Goal: Task Accomplishment & Management: Use online tool/utility

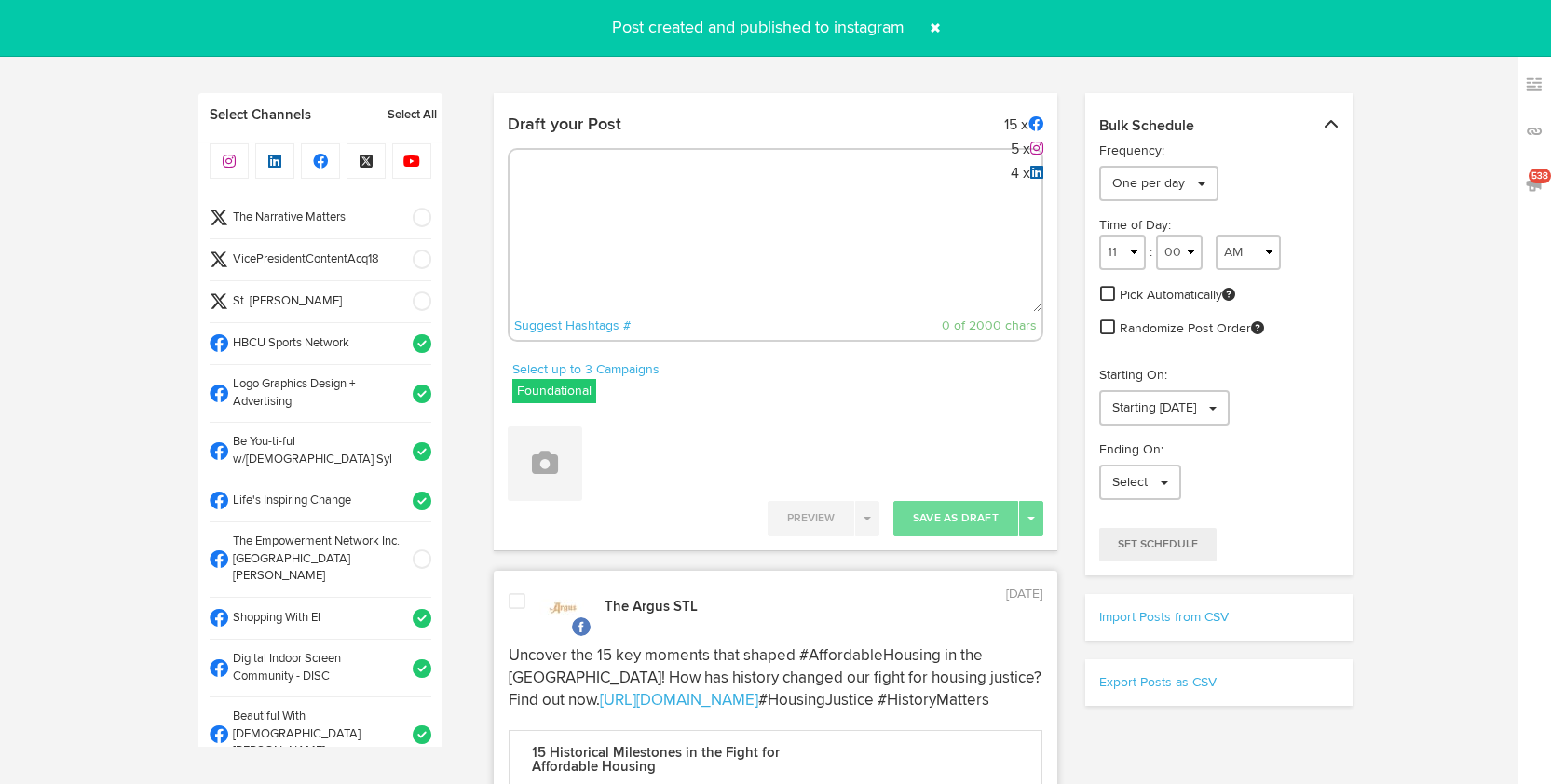
select select "10"
select select "24"
select select "11"
click at [722, 236] on textarea at bounding box center [776, 250] width 531 height 122
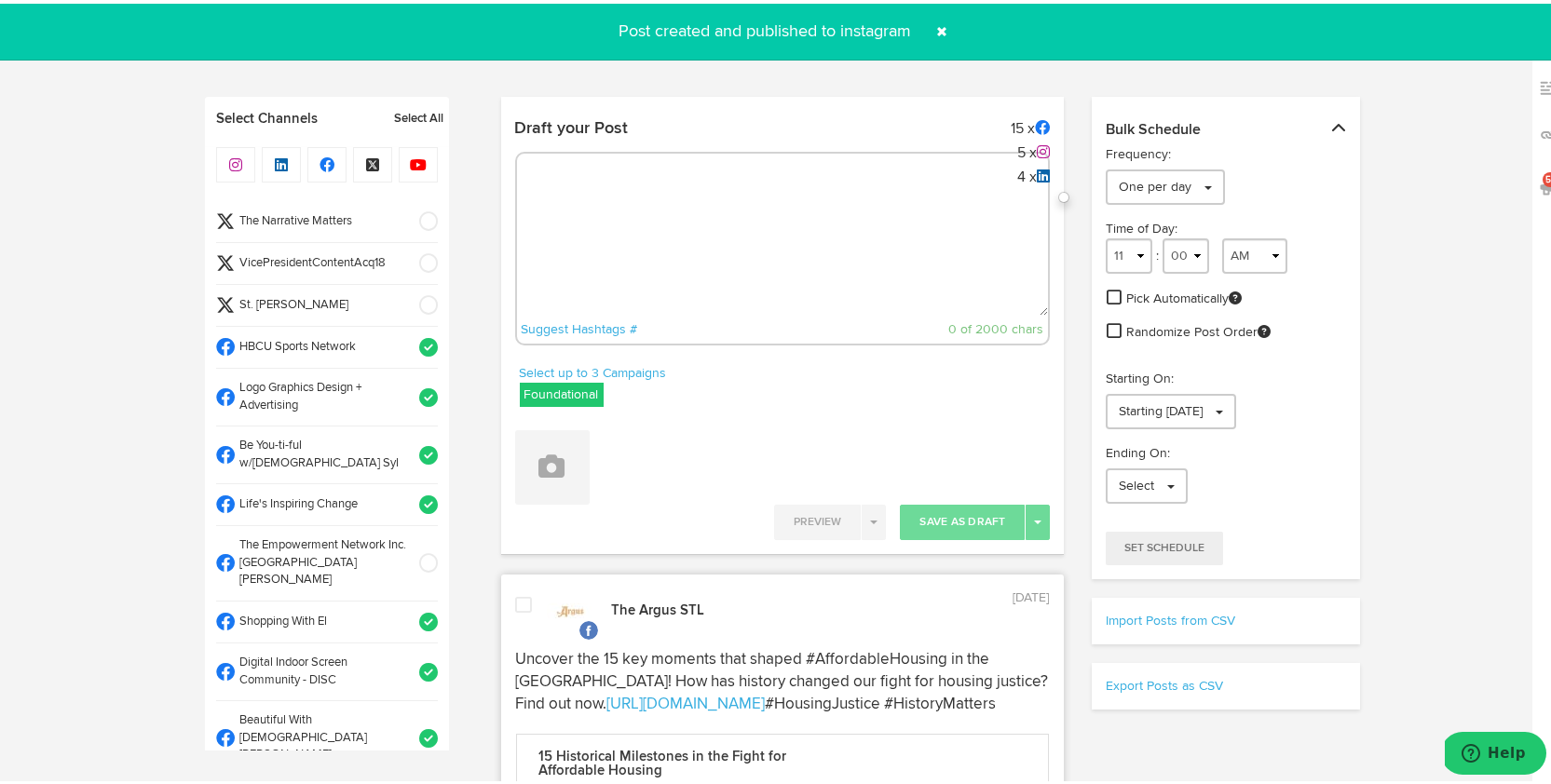
scroll to position [1025, 0]
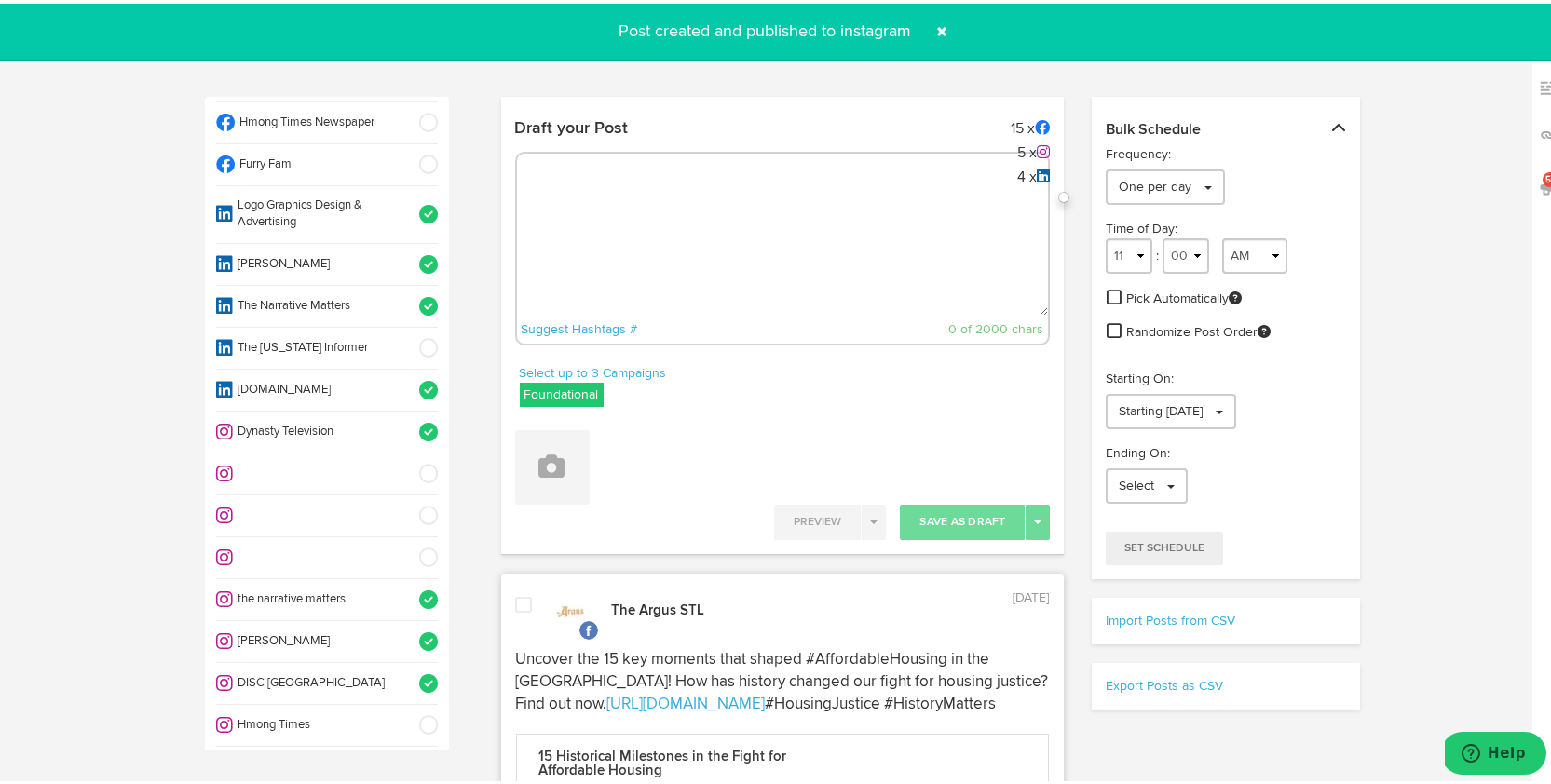
paste textarea "Calling all employers! [PERSON_NAME] Pre-Apprenticeship Hiring Fair is the perf…"
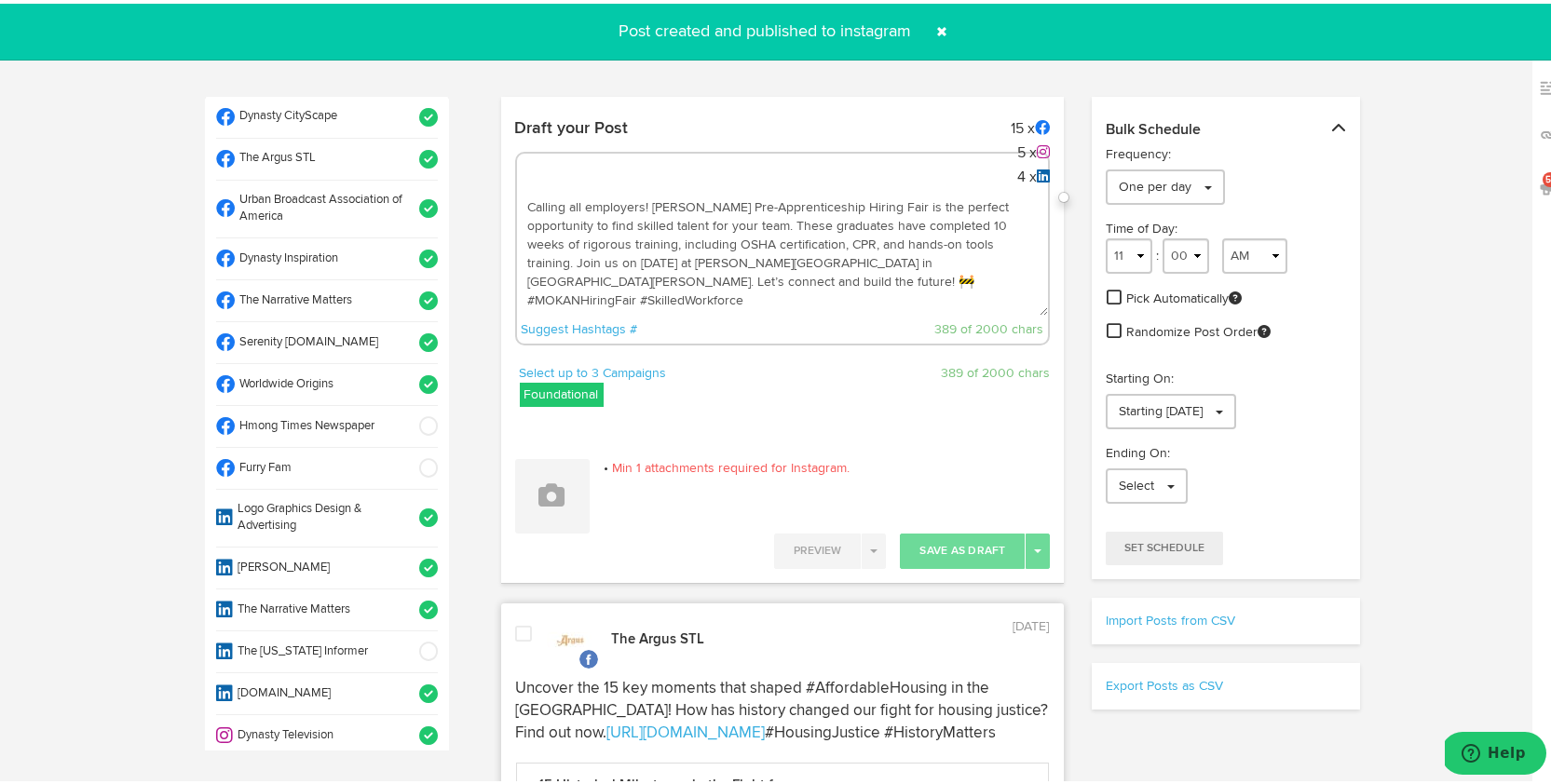
scroll to position [720, 0]
type textarea "Calling all employers! [PERSON_NAME] Pre-Apprenticeship Hiring Fair is the perf…"
click at [413, 373] on span at bounding box center [422, 382] width 31 height 19
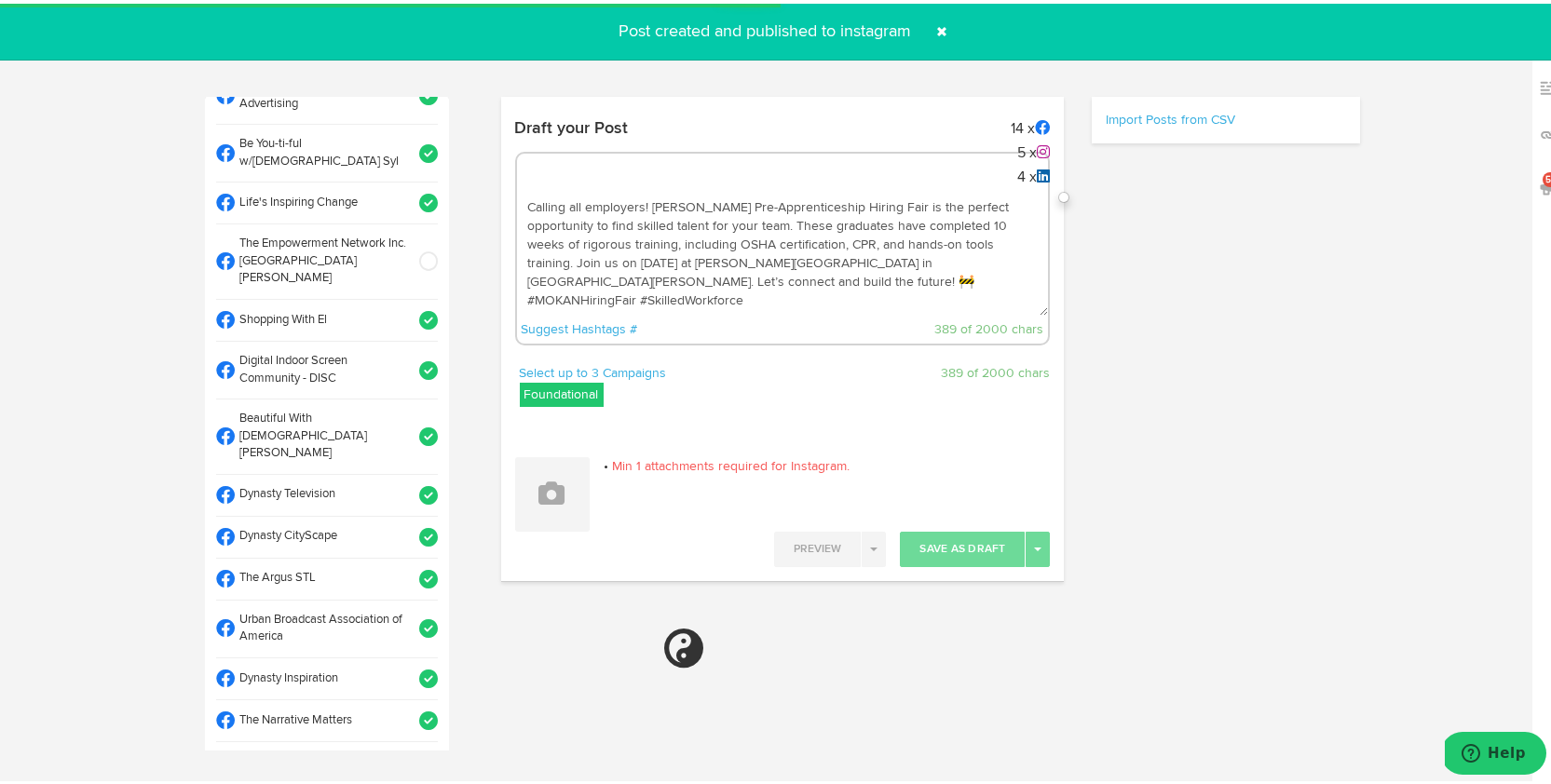
scroll to position [305, 0]
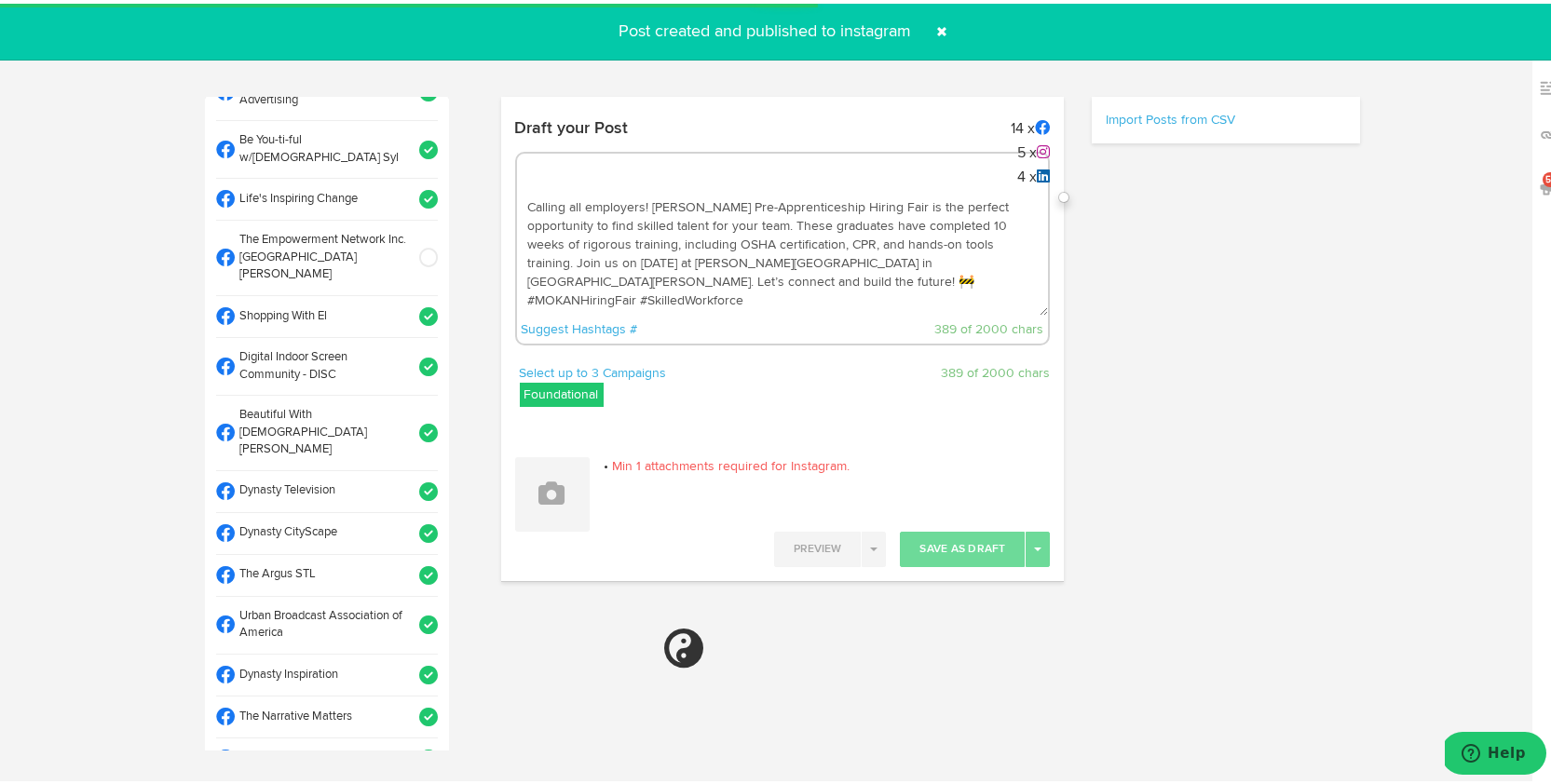
select select "11"
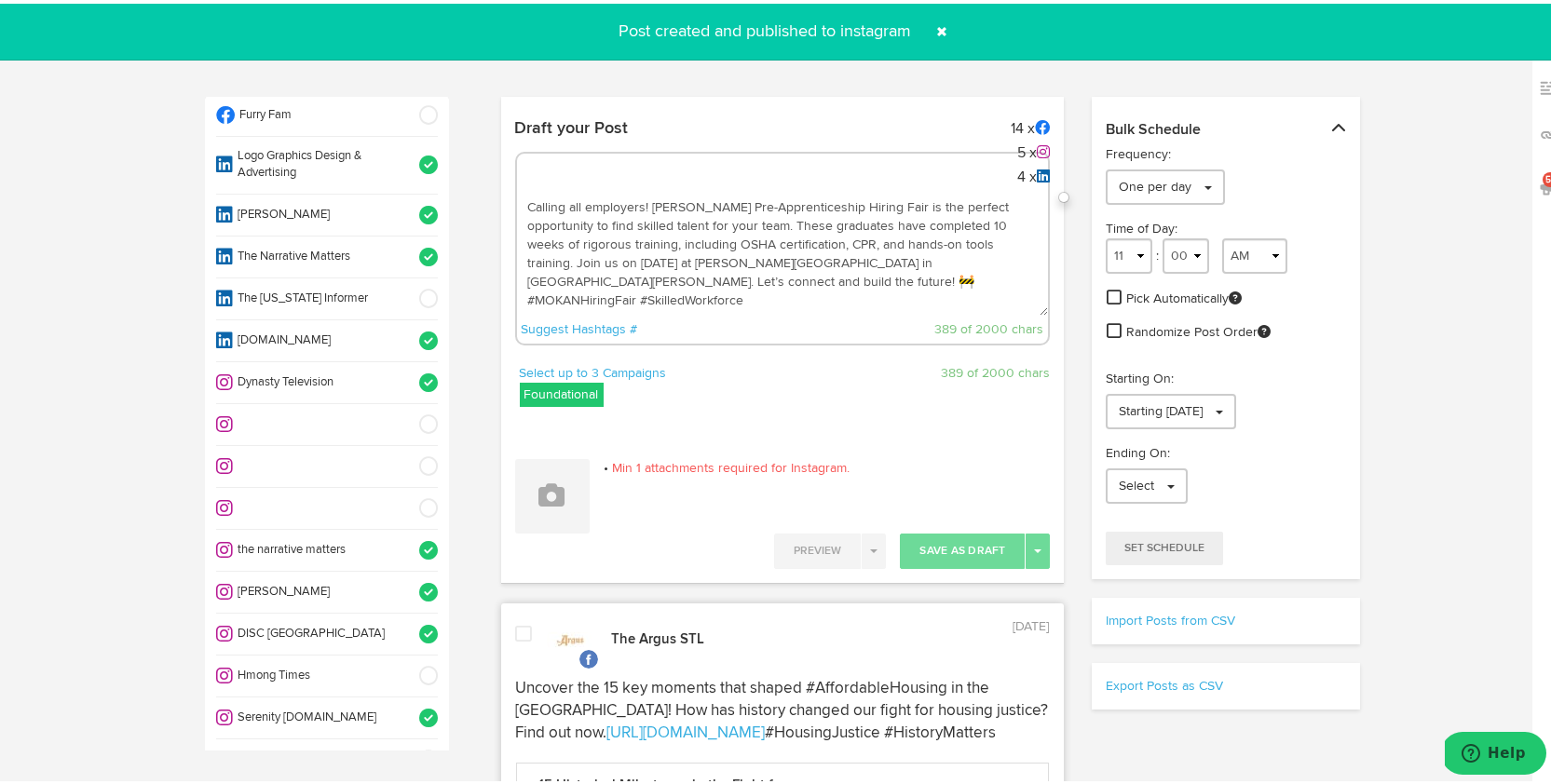
scroll to position [1075, 0]
click at [558, 510] on button at bounding box center [551, 492] width 74 height 74
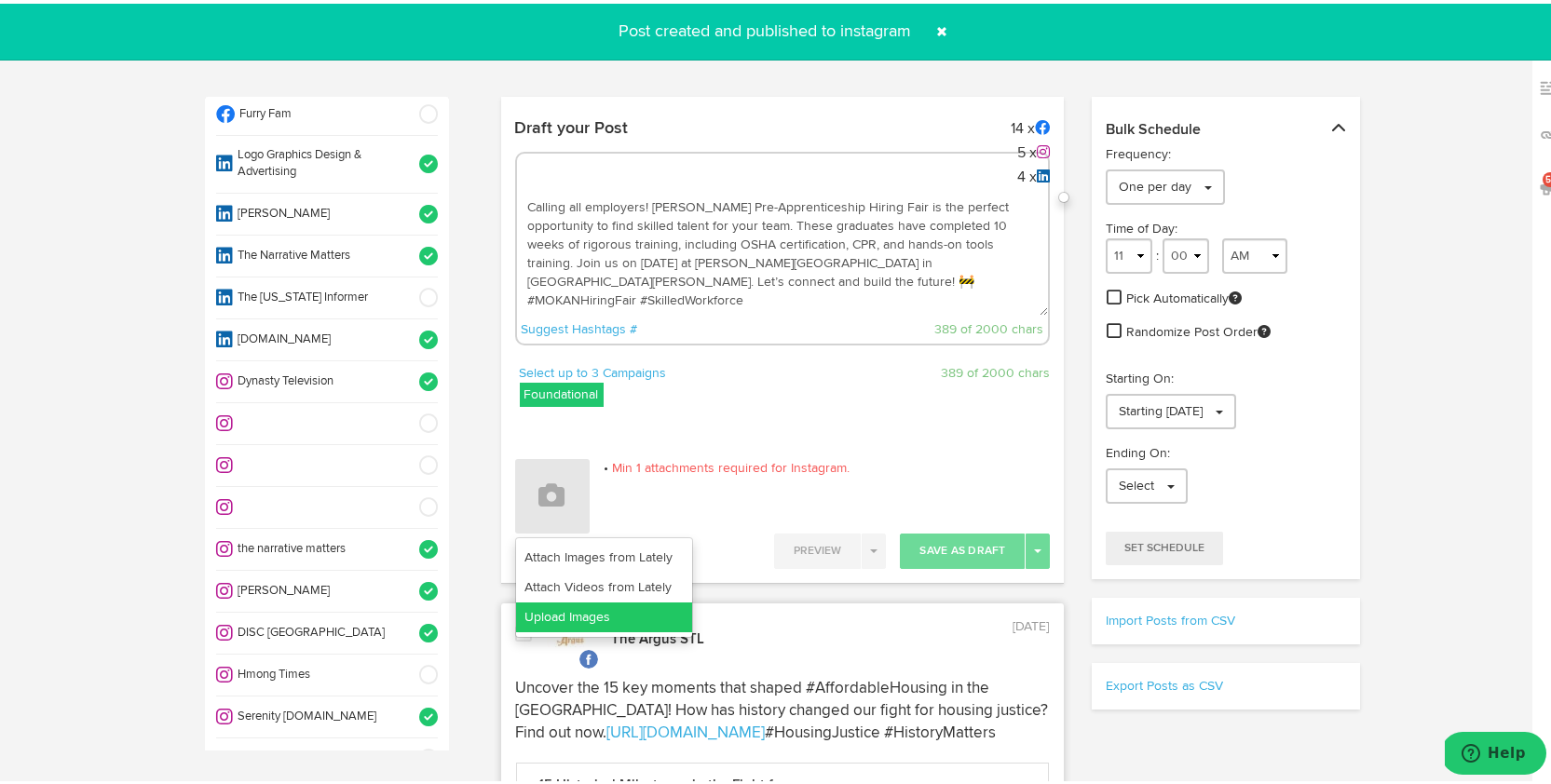
click at [564, 604] on link "Upload Images" at bounding box center [604, 613] width 176 height 30
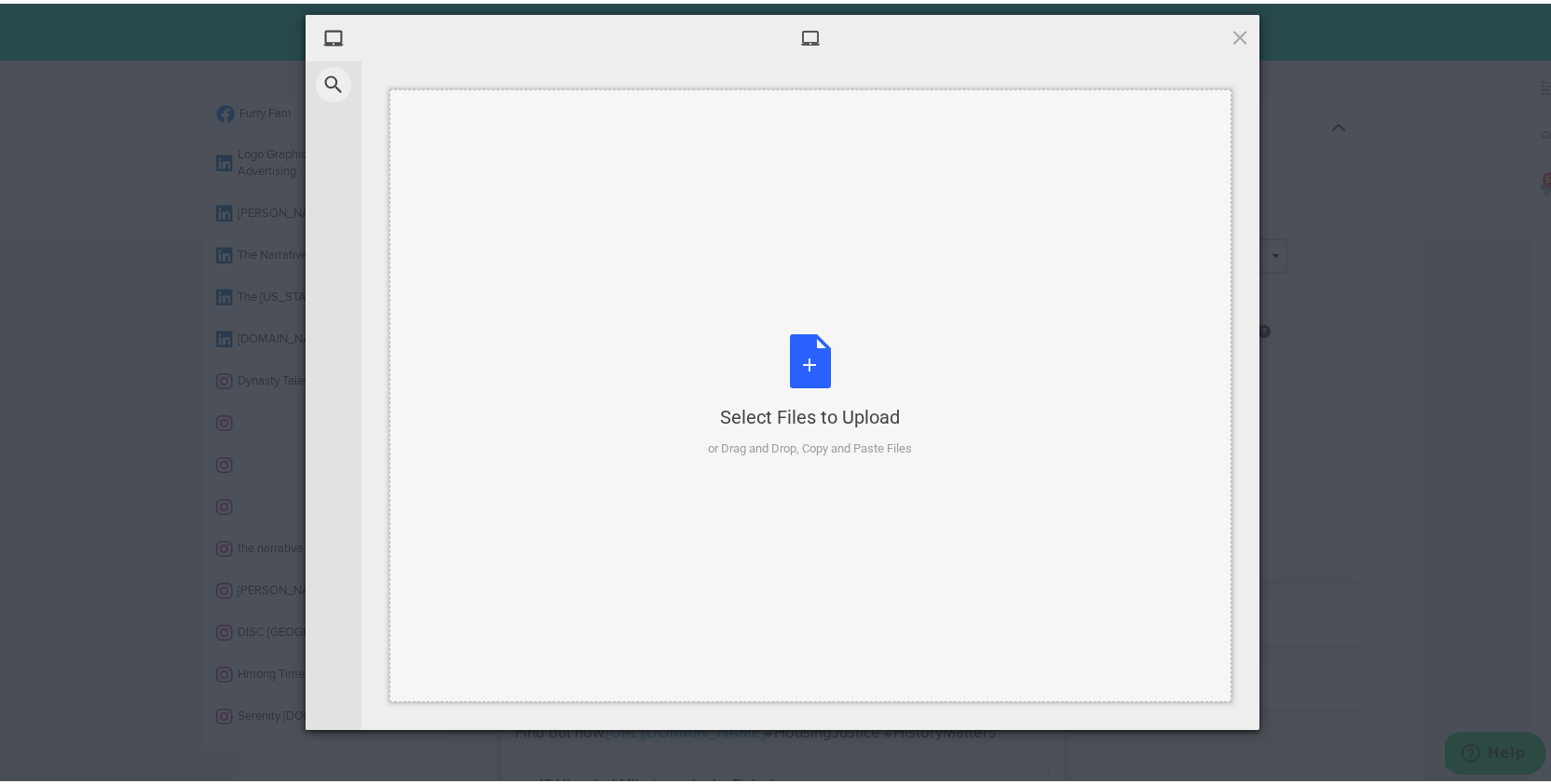
click at [809, 354] on div "Select Files to Upload or Drag and Drop, Copy and Paste Files" at bounding box center [811, 392] width 204 height 123
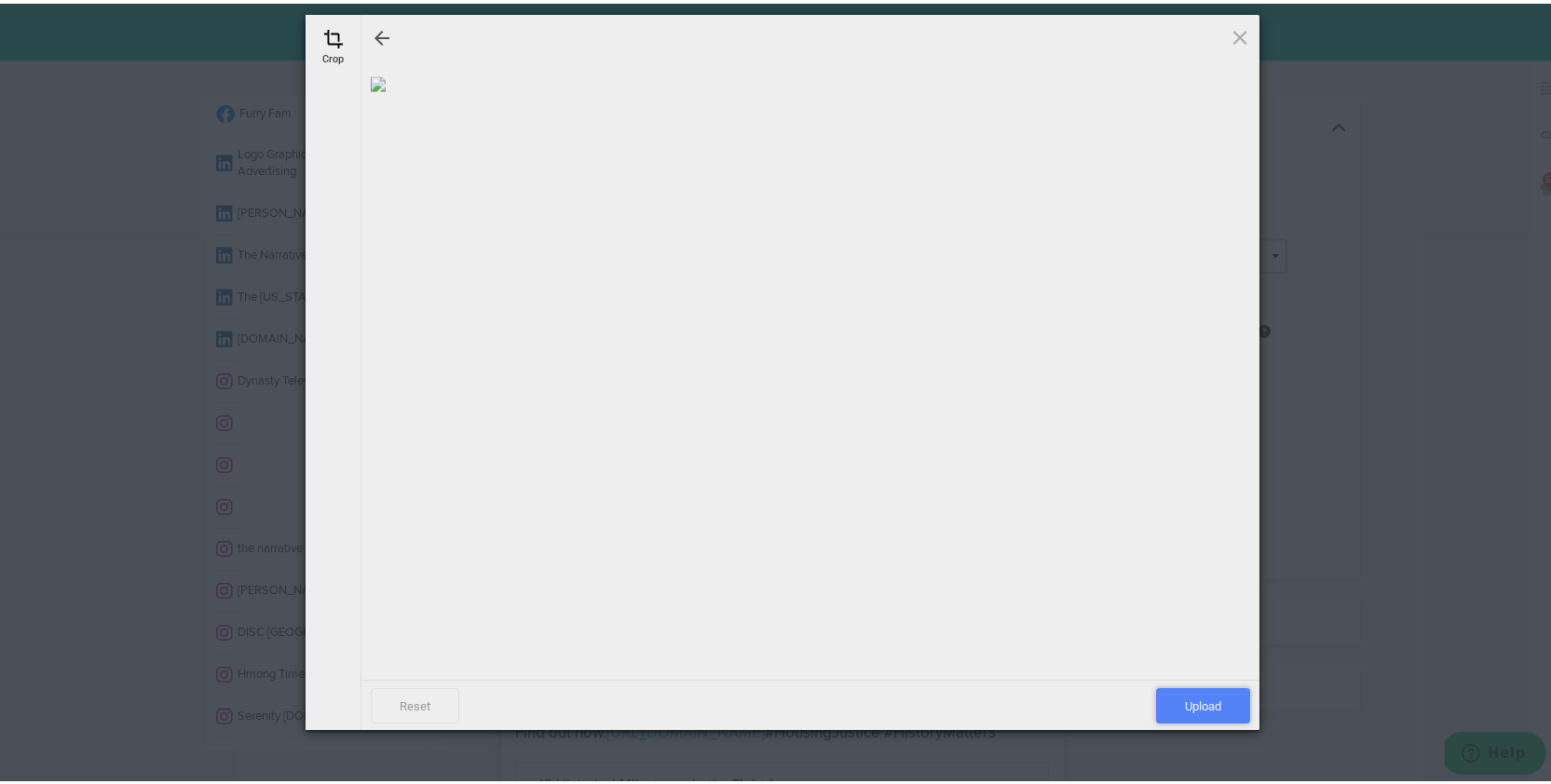
click at [1215, 711] on span "Upload" at bounding box center [1202, 702] width 94 height 36
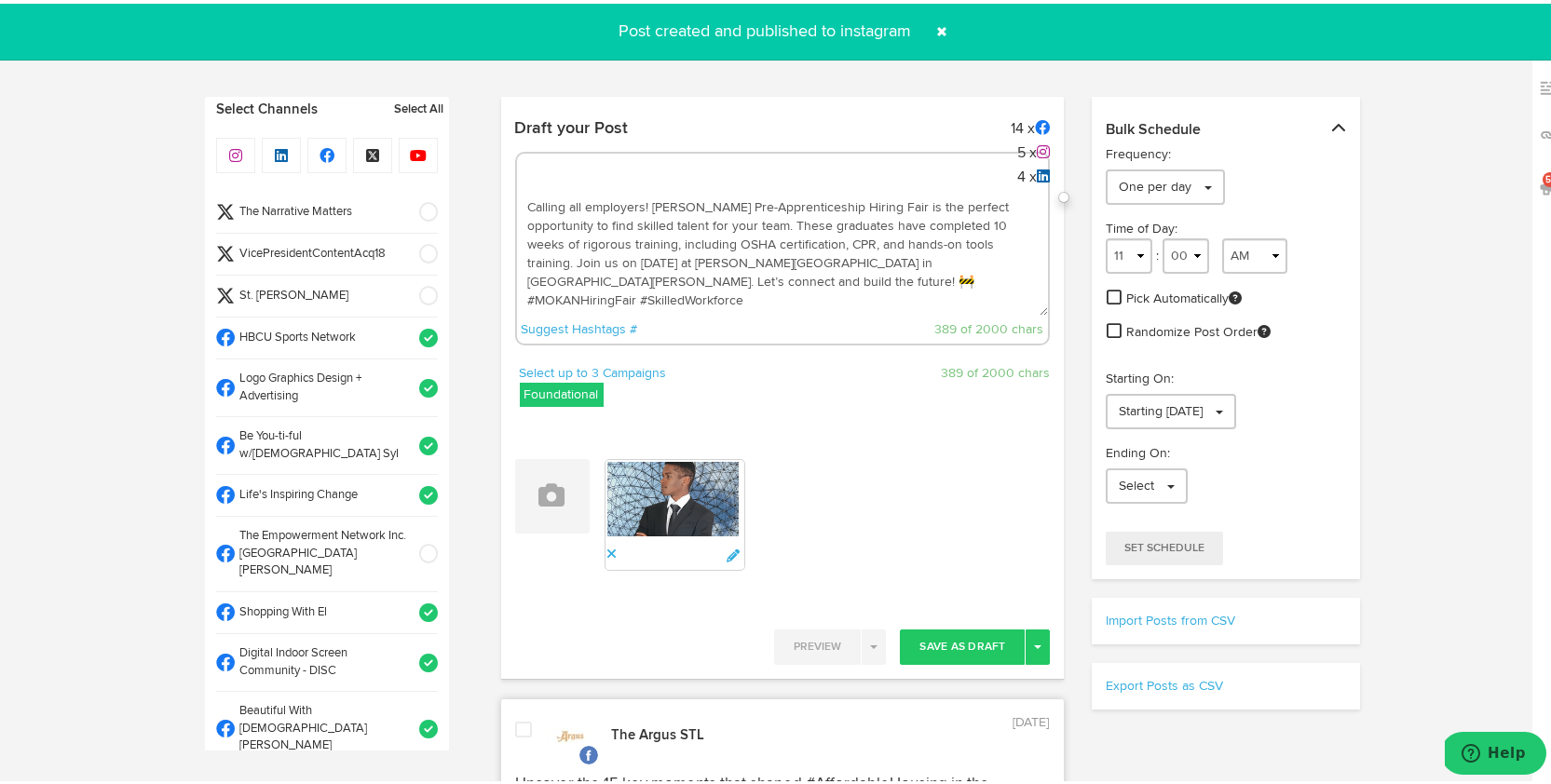
scroll to position [0, 0]
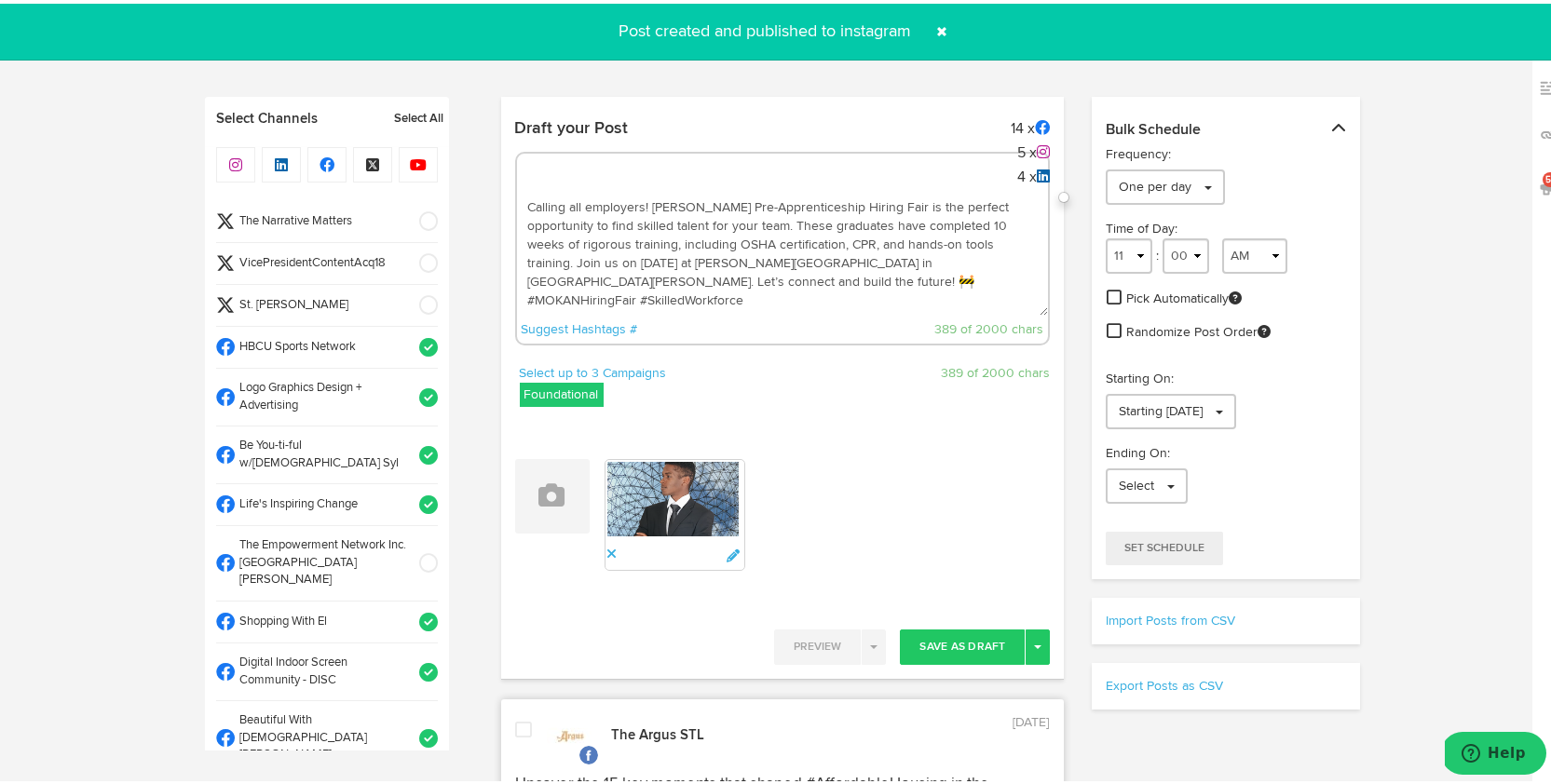
click at [407, 261] on span at bounding box center [422, 260] width 31 height 19
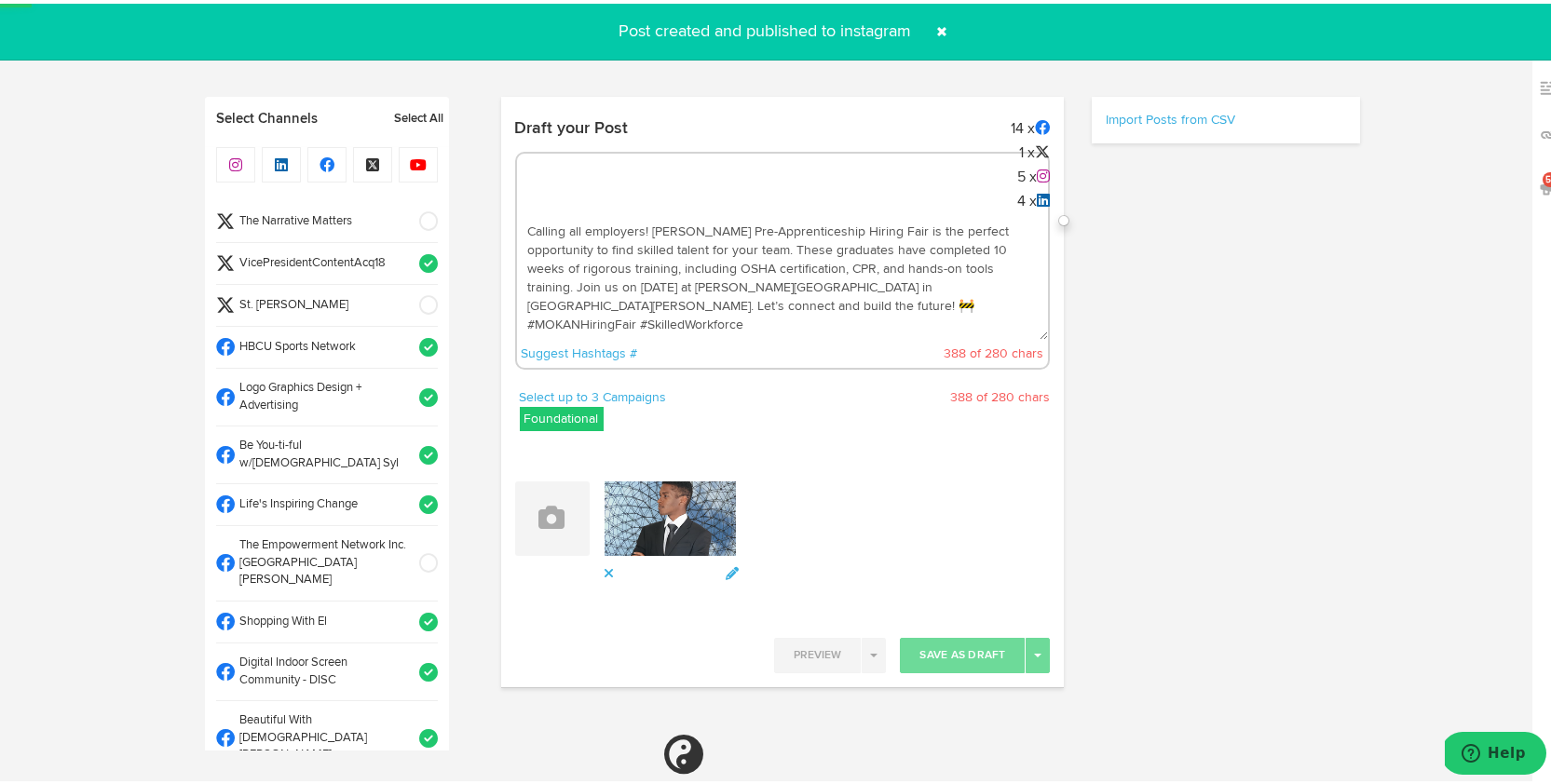
click at [407, 261] on span at bounding box center [422, 260] width 31 height 19
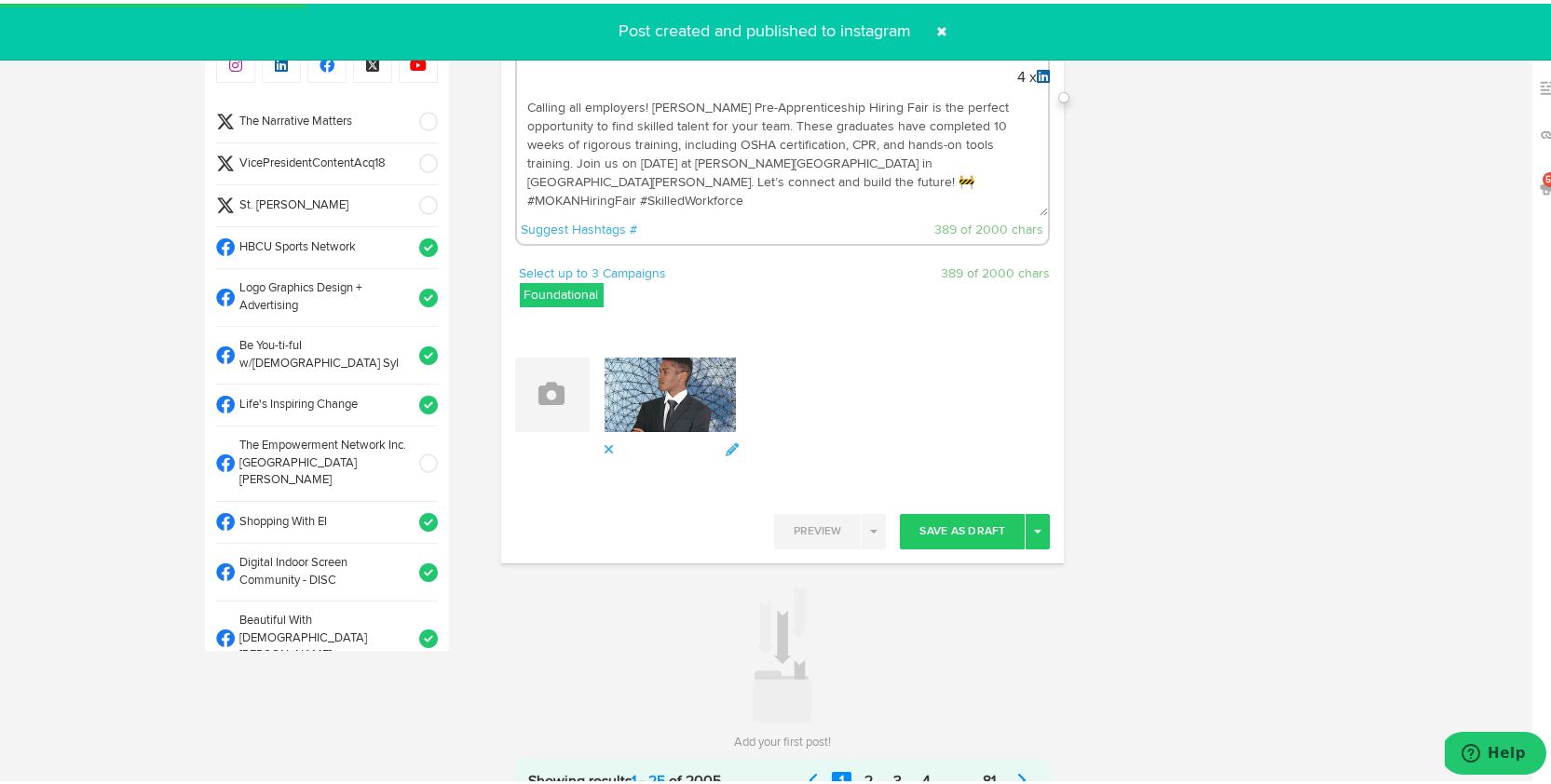
scroll to position [135, 0]
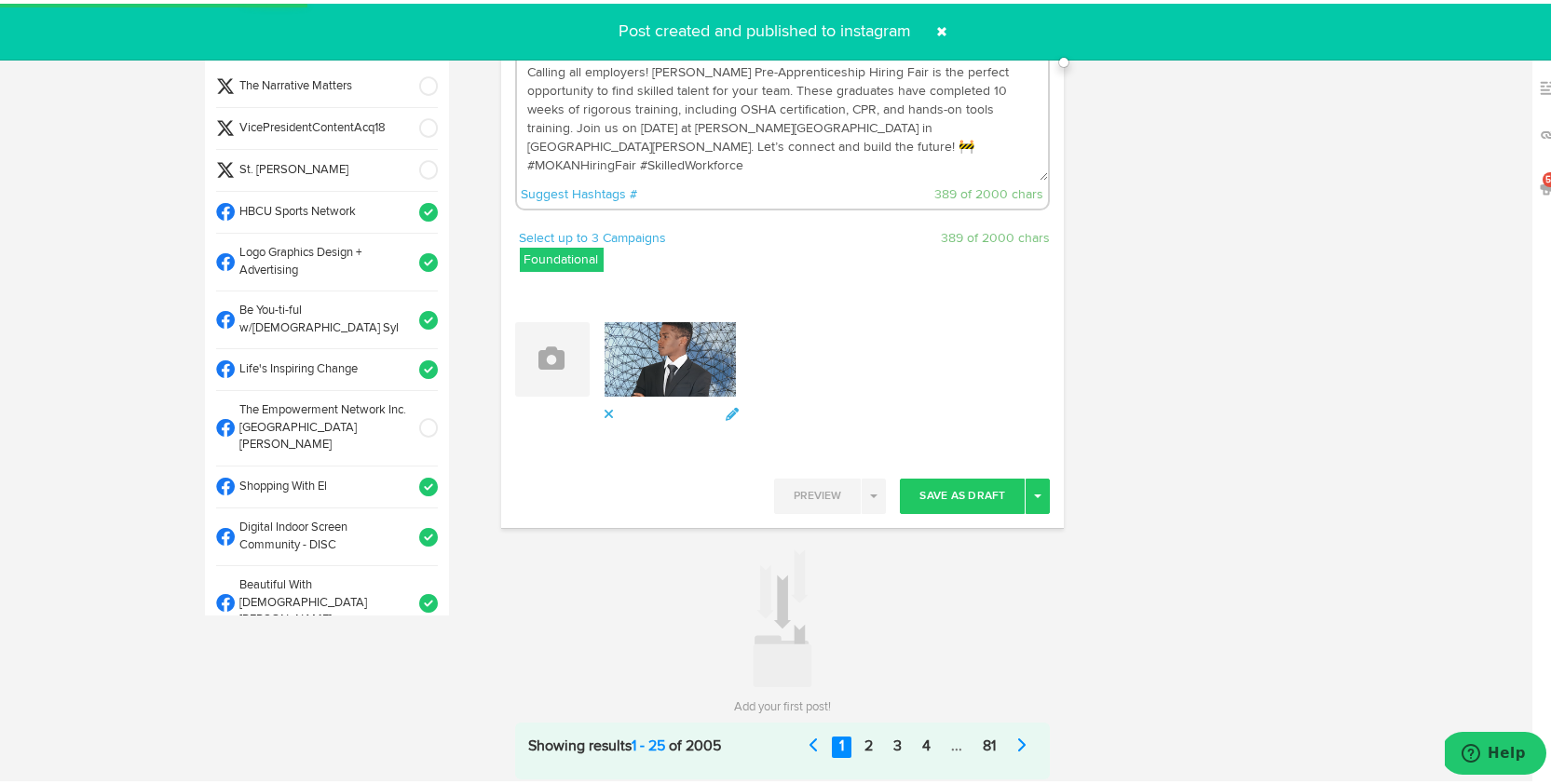
select select "11"
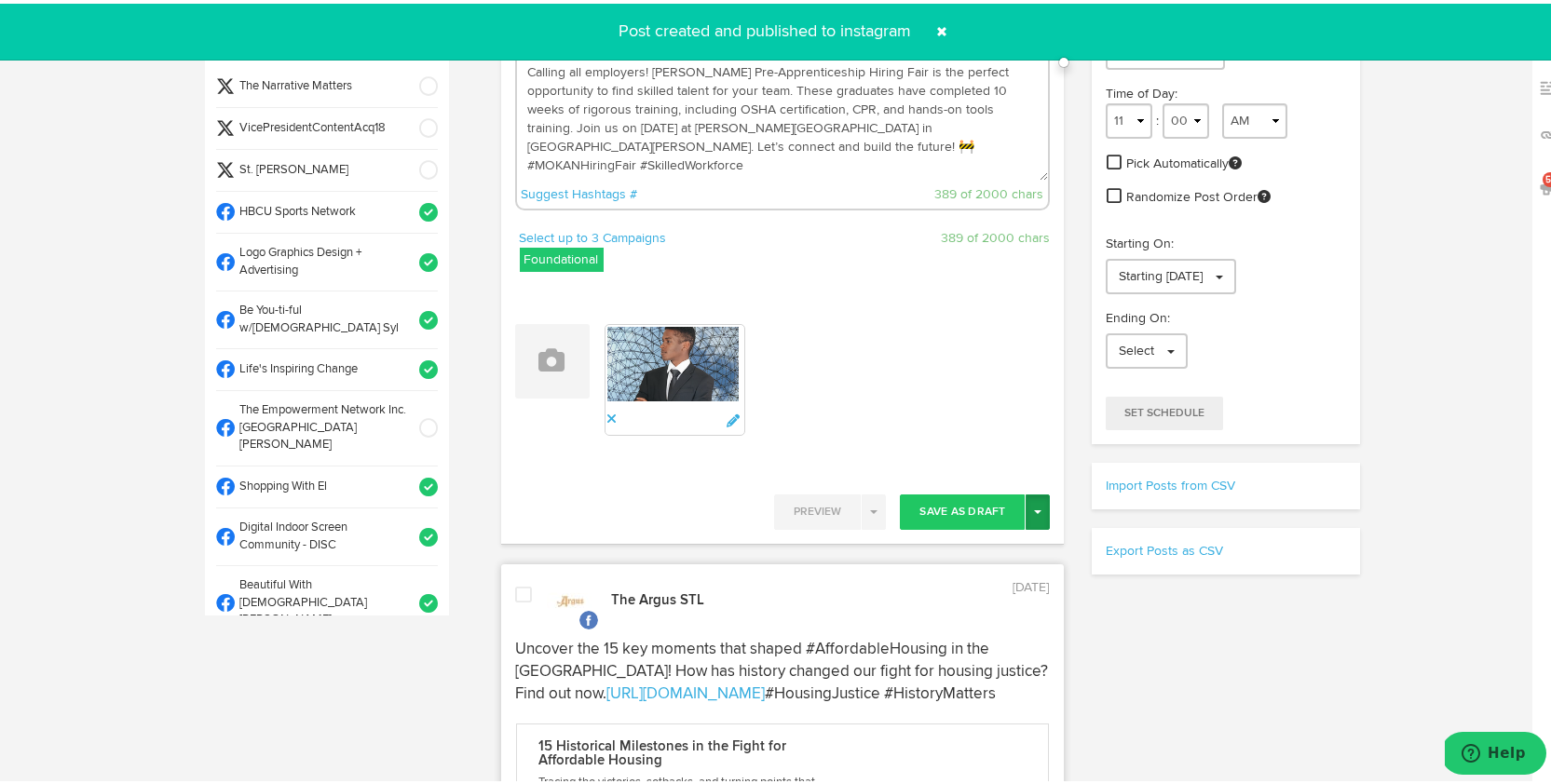
click at [1028, 510] on button "Toggle Dropdown" at bounding box center [1037, 509] width 25 height 36
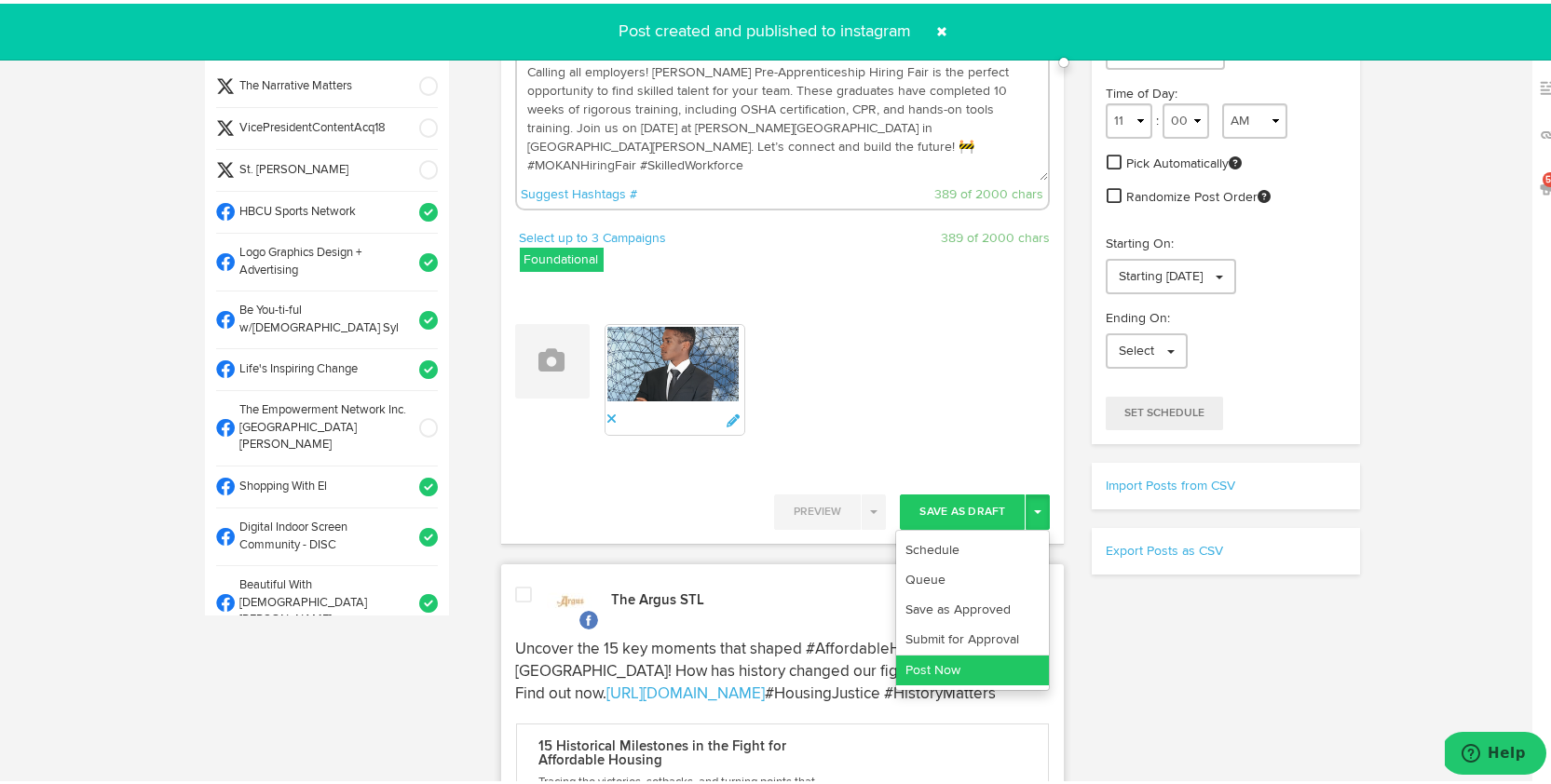
click at [992, 677] on link "Post Now" at bounding box center [972, 666] width 153 height 30
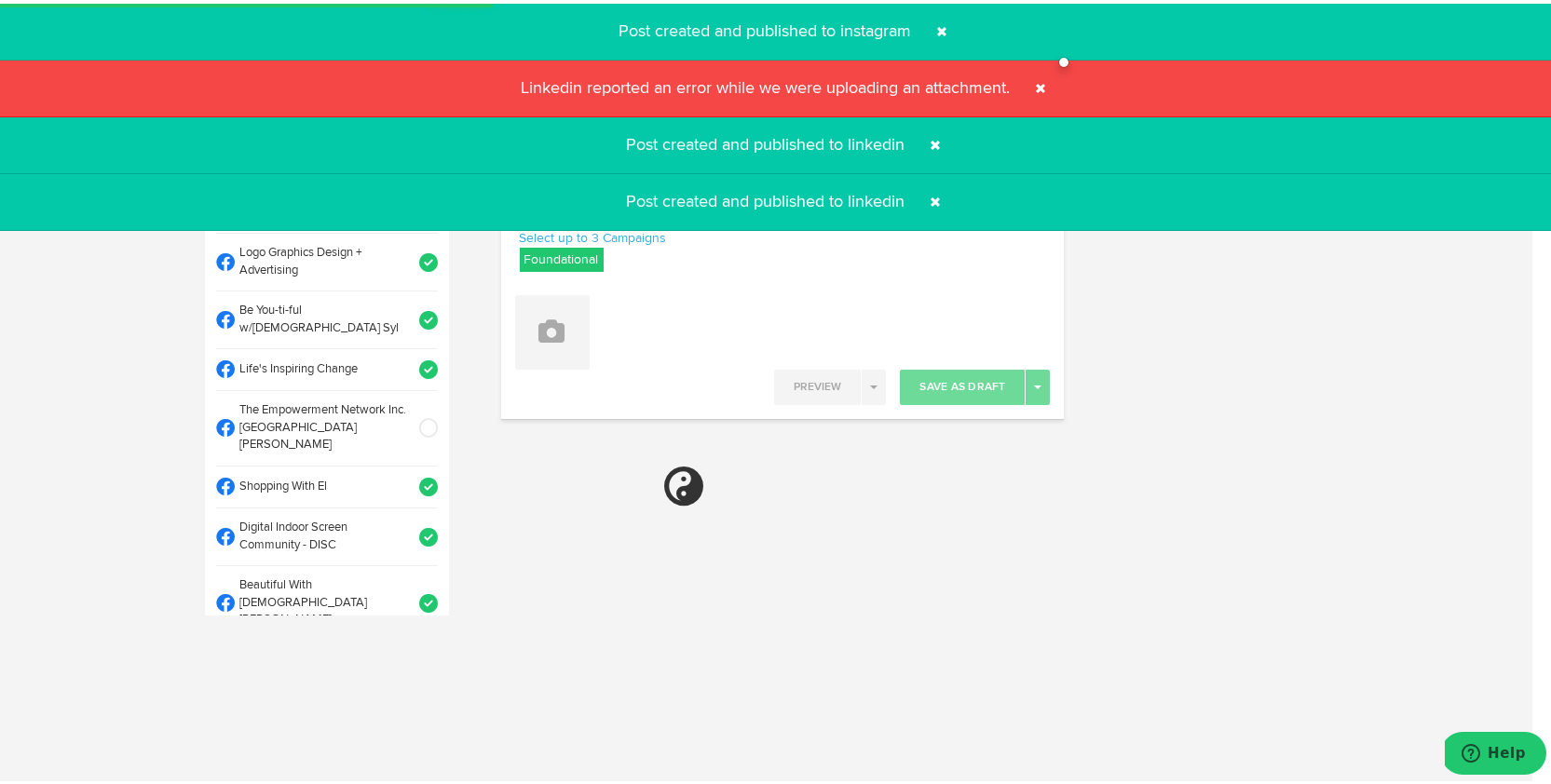
select select "11"
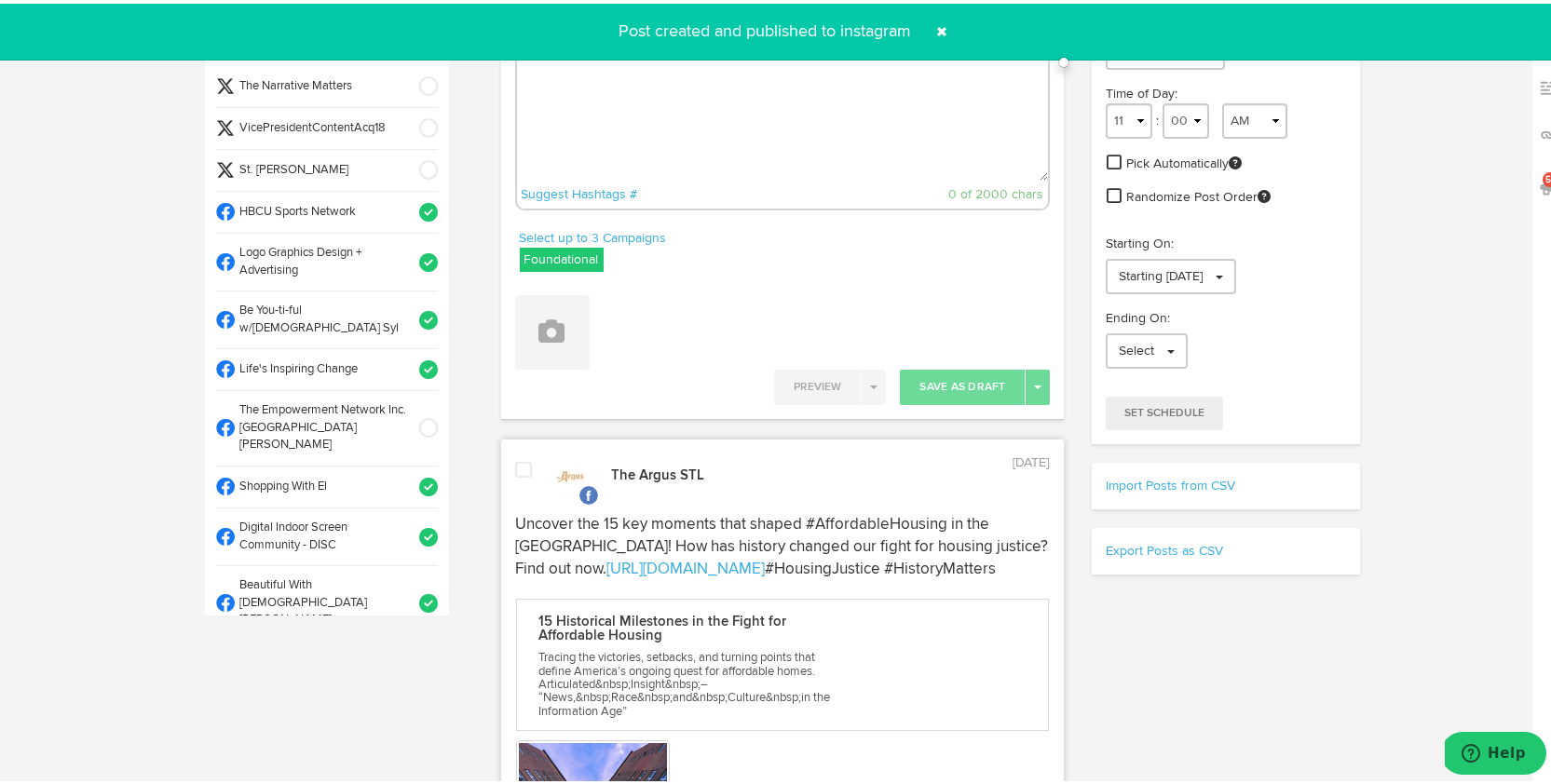
click at [938, 25] on span at bounding box center [942, 28] width 30 height 30
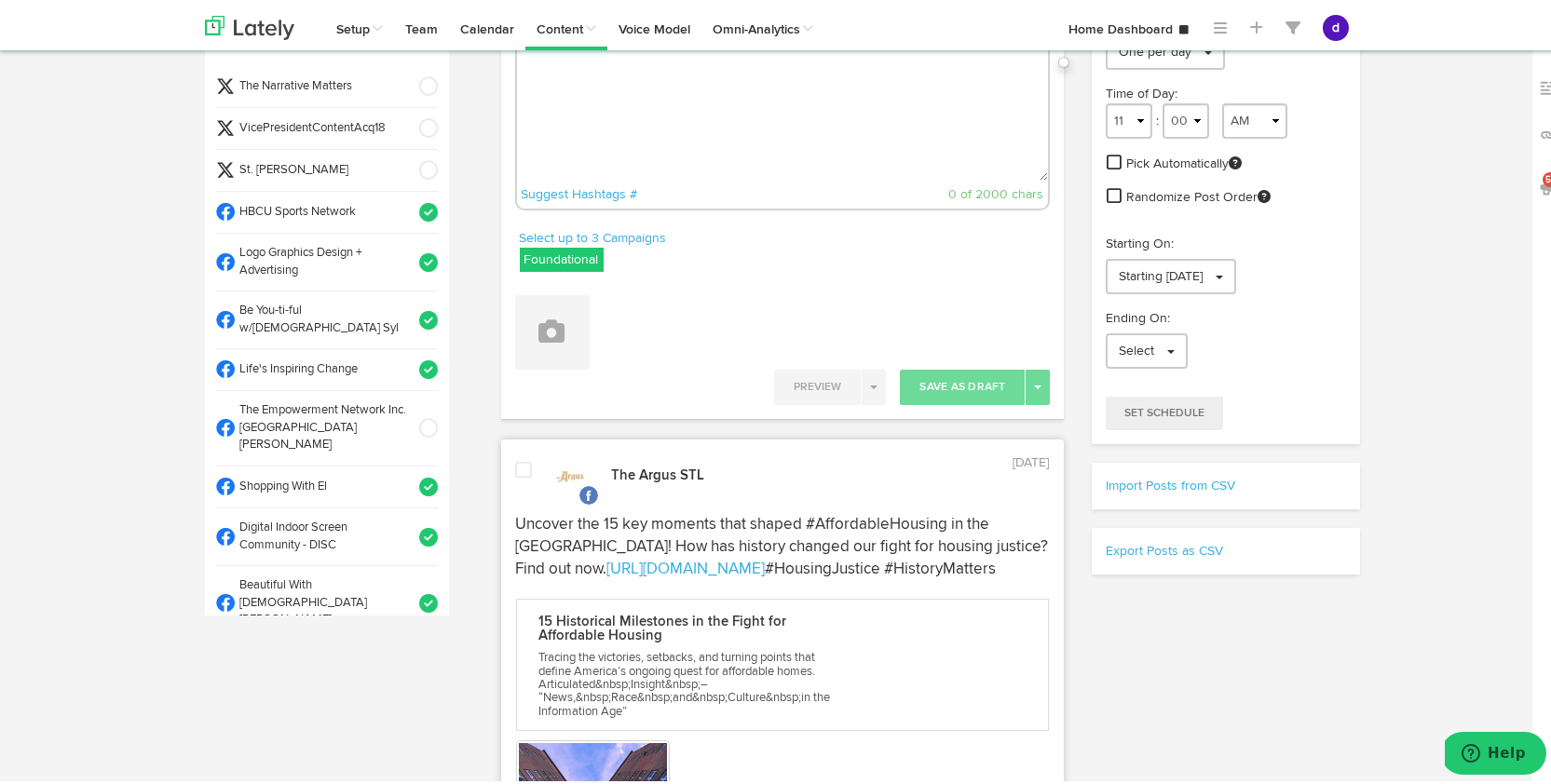
click at [804, 115] on textarea at bounding box center [782, 116] width 531 height 122
paste textarea "Starting a small business, business planning, small business guide, entrepreneu…"
type textarea "Starting a small business, business planning, small business guide, entrepreneu…"
